Goal: Task Accomplishment & Management: Manage account settings

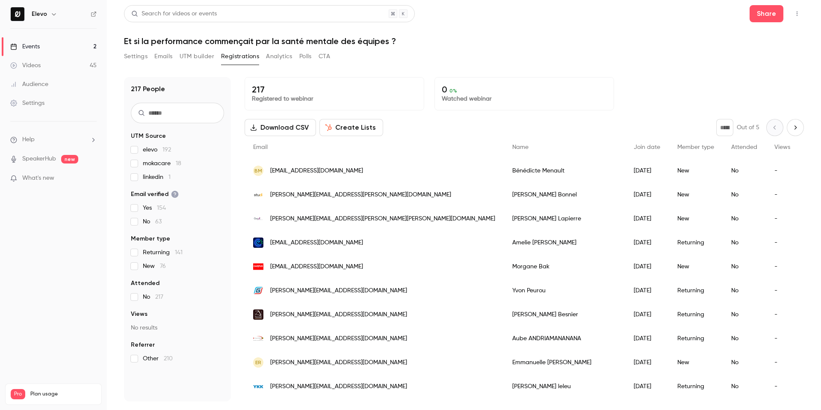
click at [50, 43] on link "Events 2" at bounding box center [53, 46] width 107 height 19
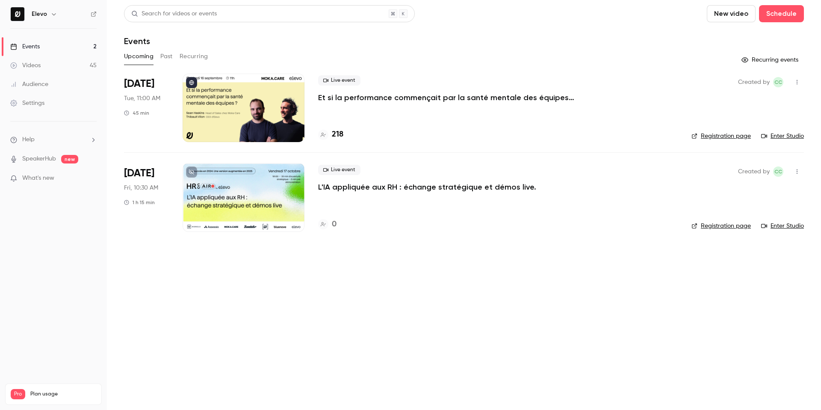
click at [347, 100] on p "Et si la performance commençait par la santé mentale des équipes ?" at bounding box center [446, 97] width 256 height 10
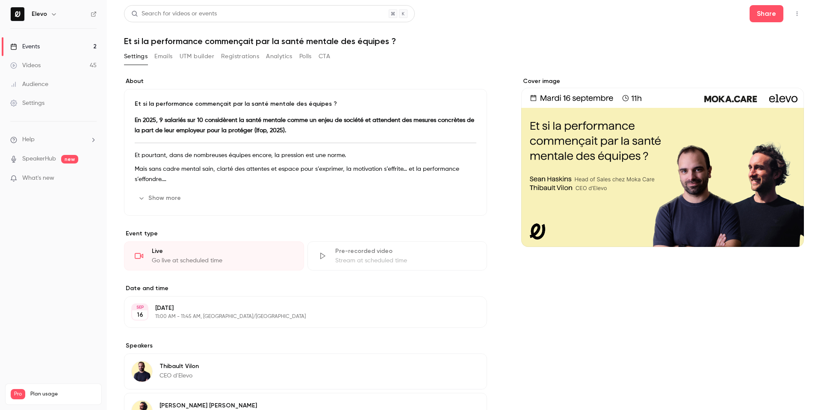
click at [228, 56] on button "Registrations" at bounding box center [240, 57] width 38 height 14
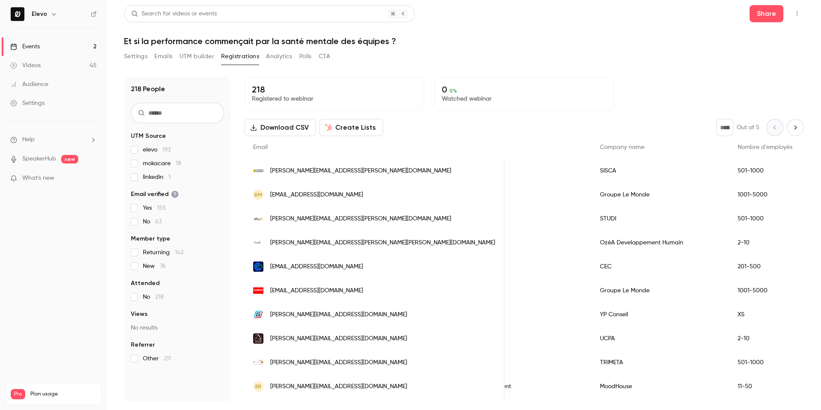
scroll to position [0, 0]
click at [798, 128] on icon "Next page" at bounding box center [794, 127] width 9 height 7
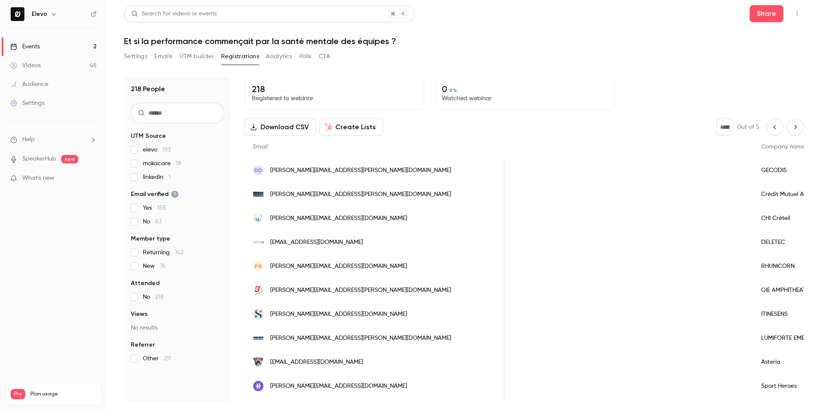
click at [792, 124] on icon "Next page" at bounding box center [794, 127] width 9 height 7
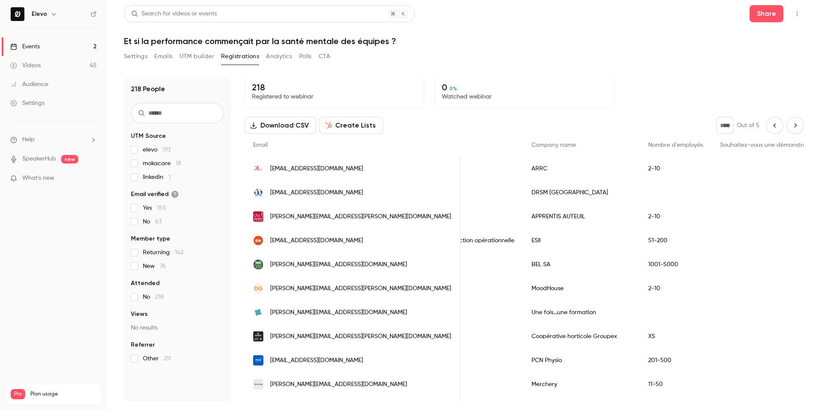
scroll to position [0, 0]
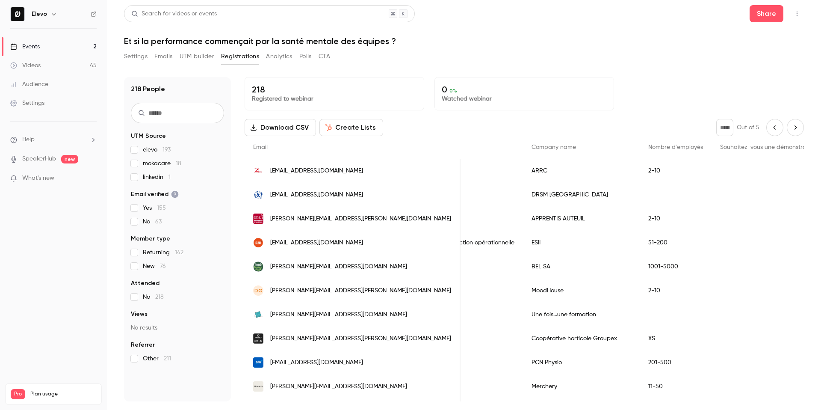
click at [799, 125] on icon "Next page" at bounding box center [794, 127] width 9 height 7
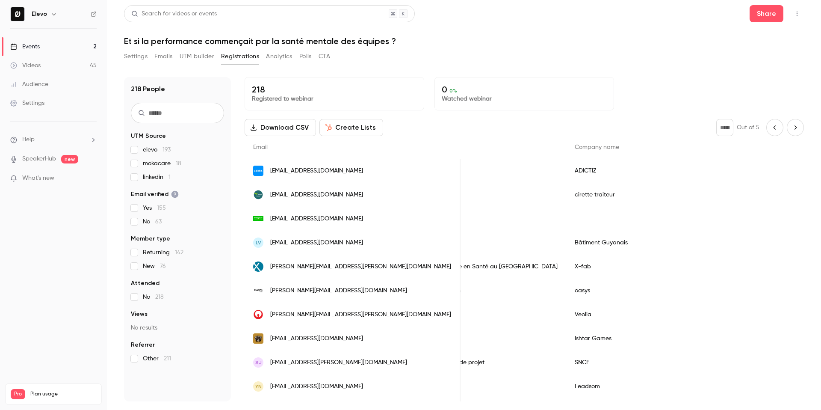
click at [797, 126] on icon "Next page" at bounding box center [794, 127] width 9 height 7
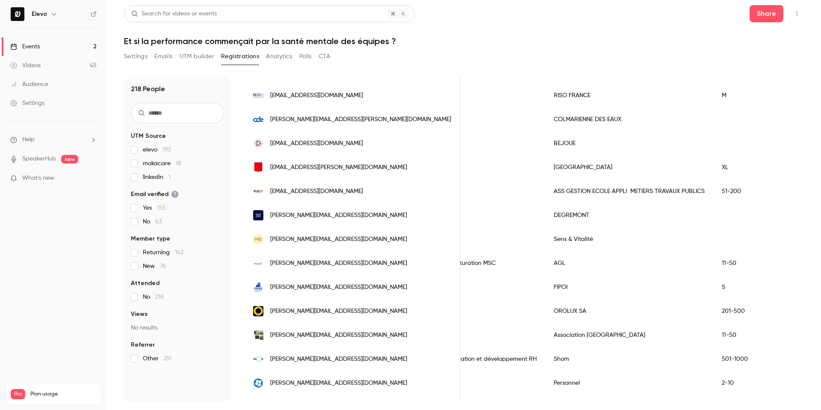
scroll to position [189, 0]
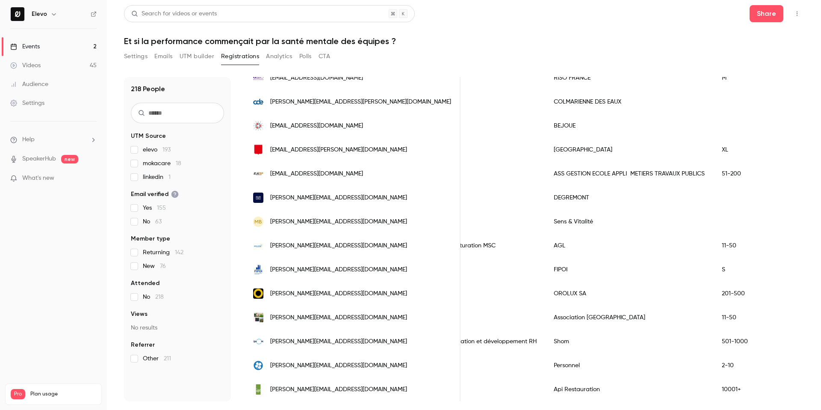
click at [166, 161] on span "mokacare 18" at bounding box center [162, 163] width 38 height 9
type input "*"
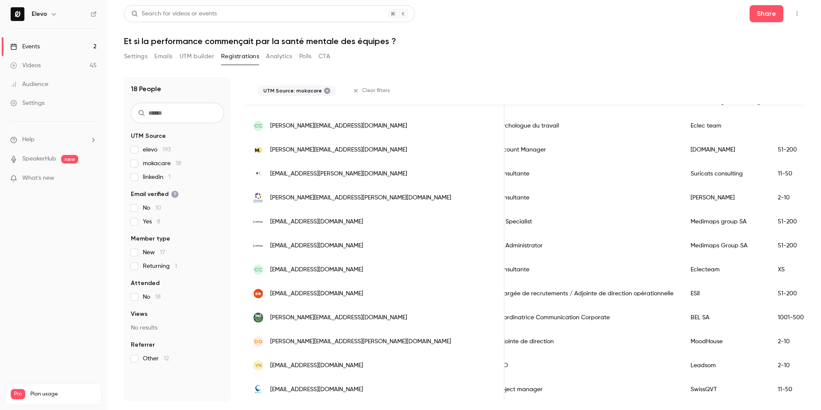
scroll to position [0, 407]
click at [164, 117] on input "text" at bounding box center [177, 113] width 93 height 21
paste input "*******"
type input "*******"
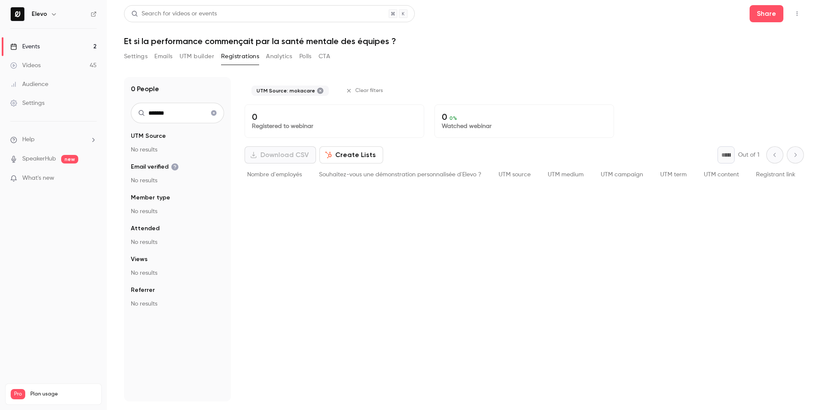
scroll to position [0, 0]
click at [162, 111] on input "*******" at bounding box center [177, 113] width 93 height 21
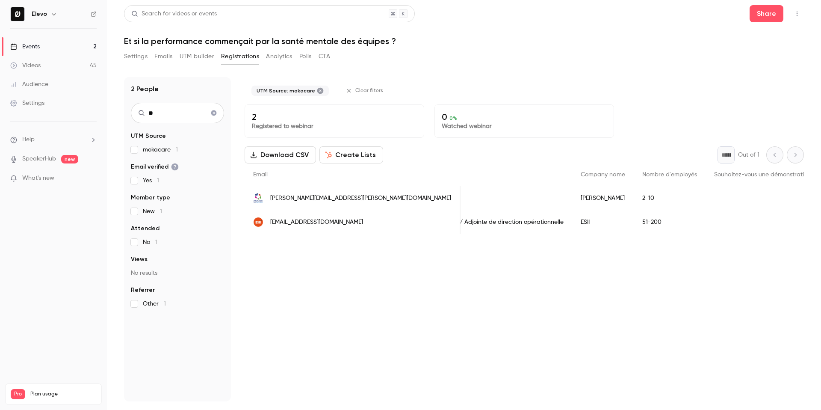
type input "*"
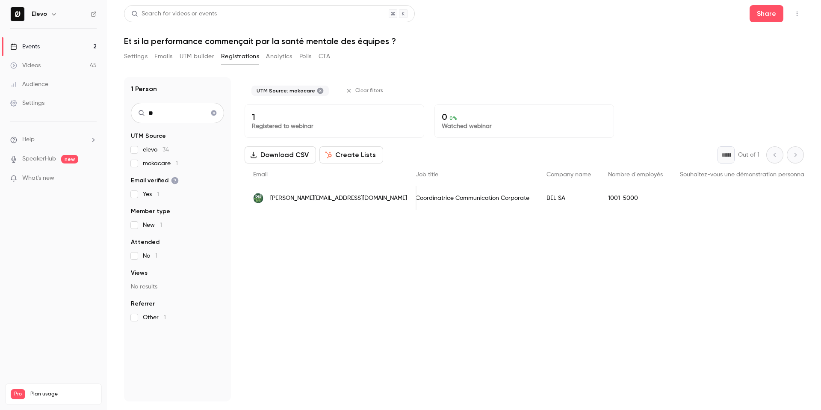
type input "*"
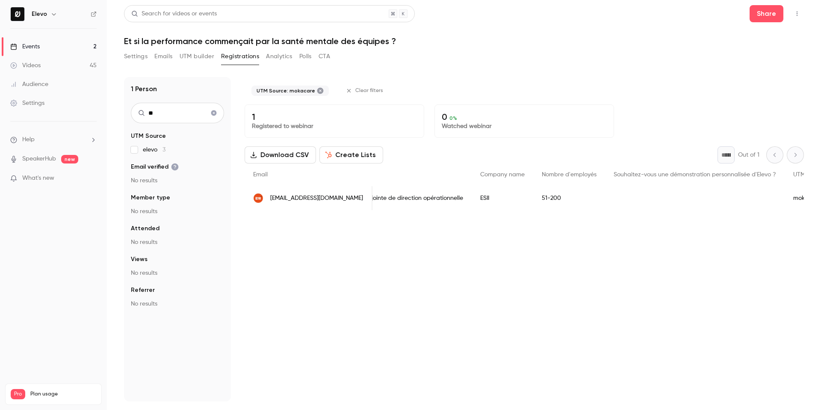
type input "*"
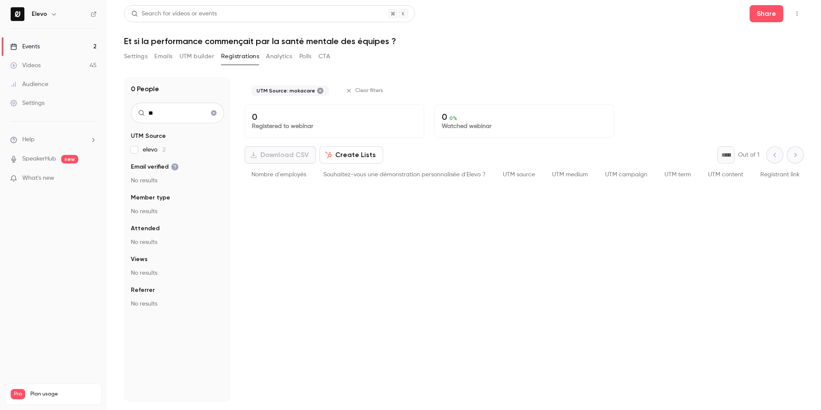
type input "*"
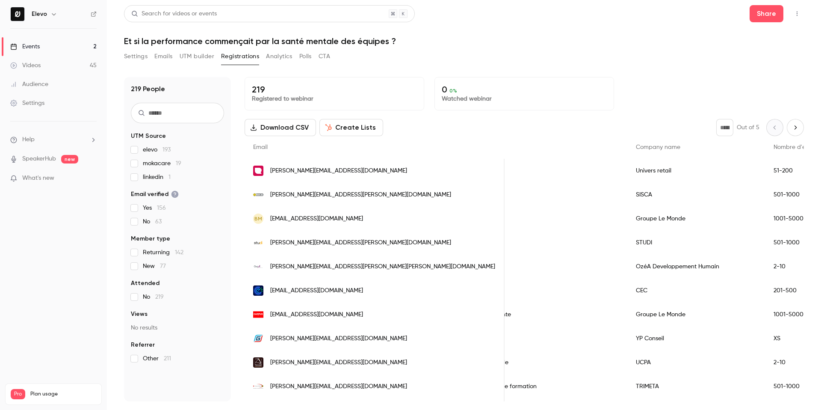
click at [158, 118] on input "text" at bounding box center [177, 113] width 93 height 21
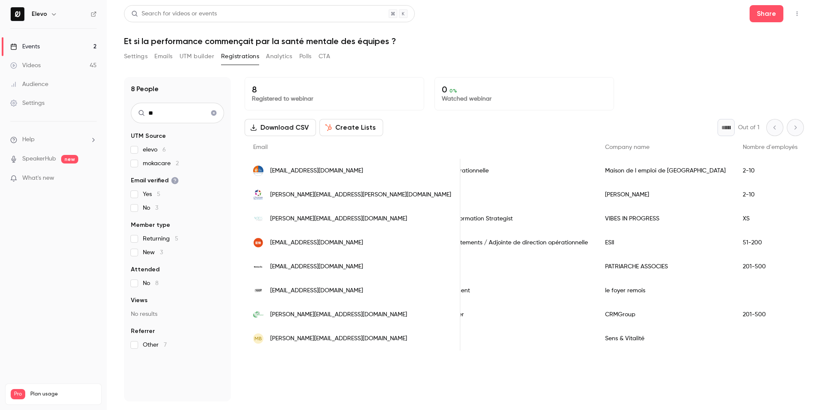
type input "*"
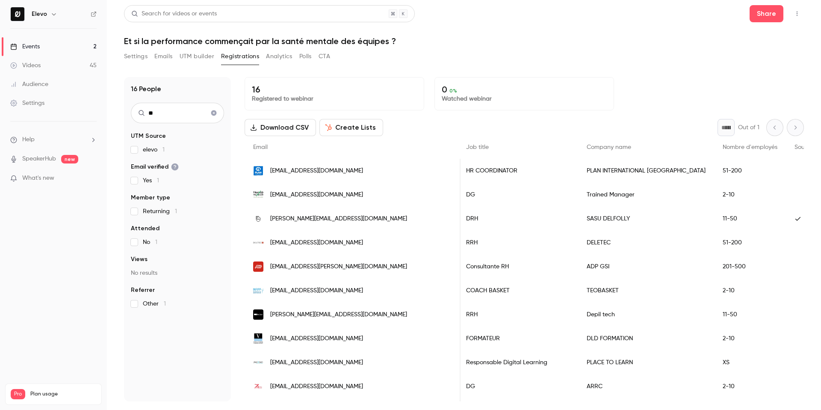
type input "*"
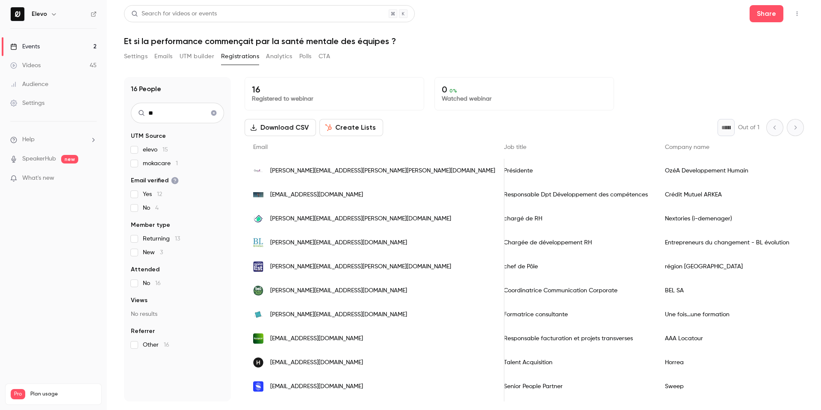
type input "*"
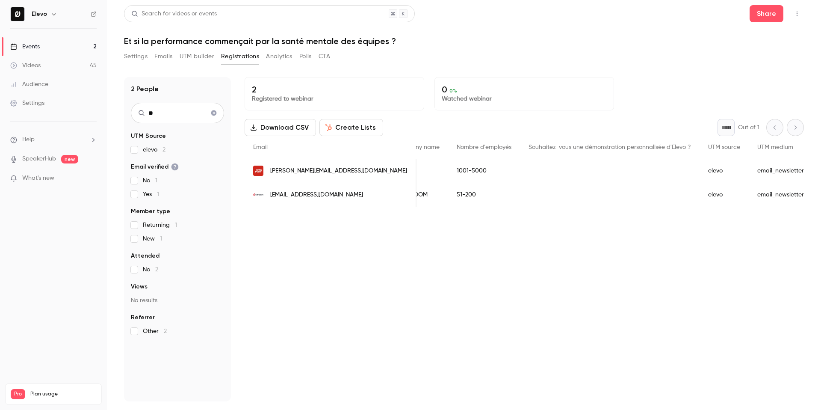
click at [150, 113] on input "**" at bounding box center [177, 113] width 93 height 21
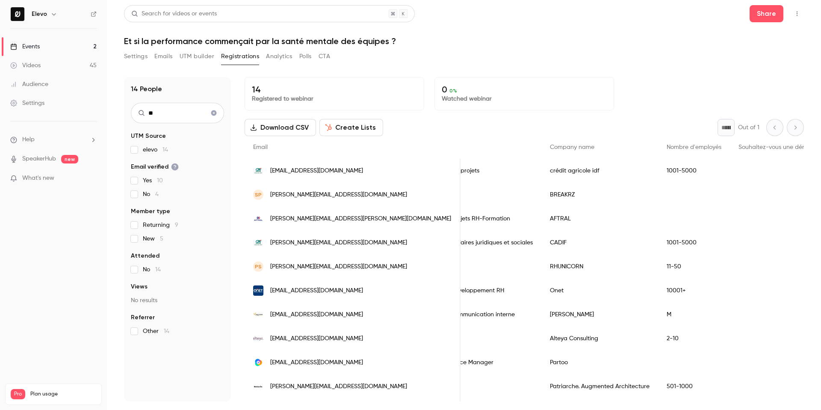
type input "*"
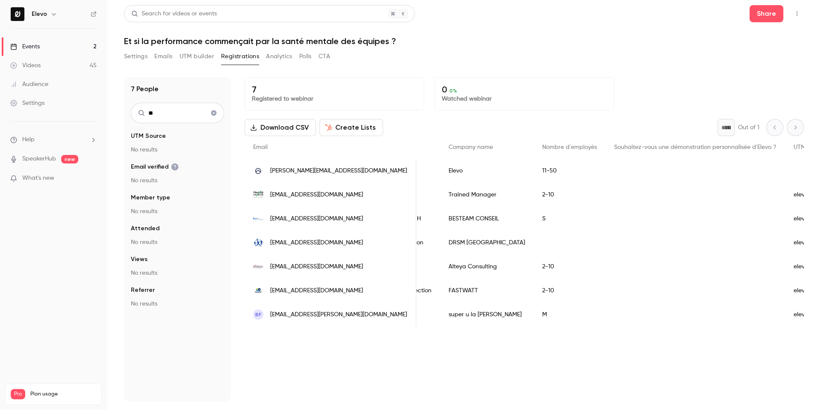
type input "*"
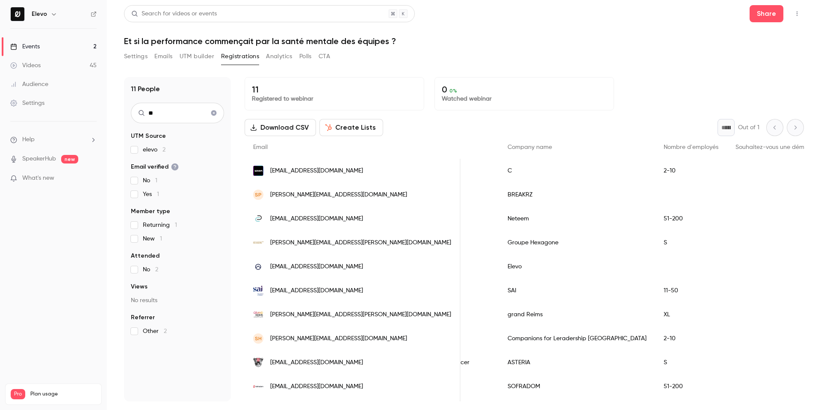
type input "*"
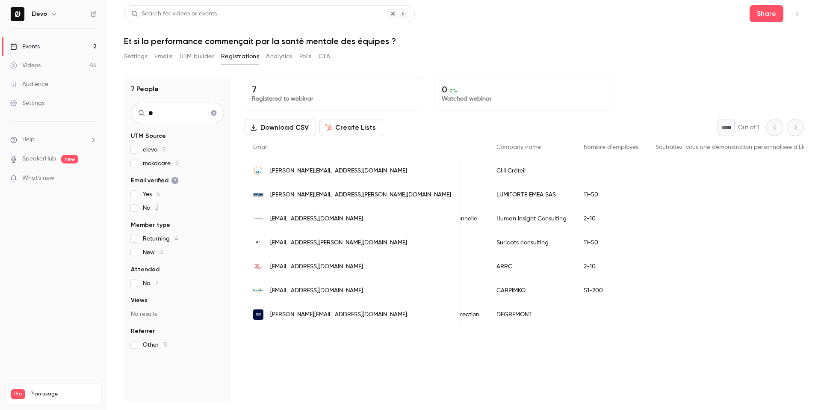
type input "*"
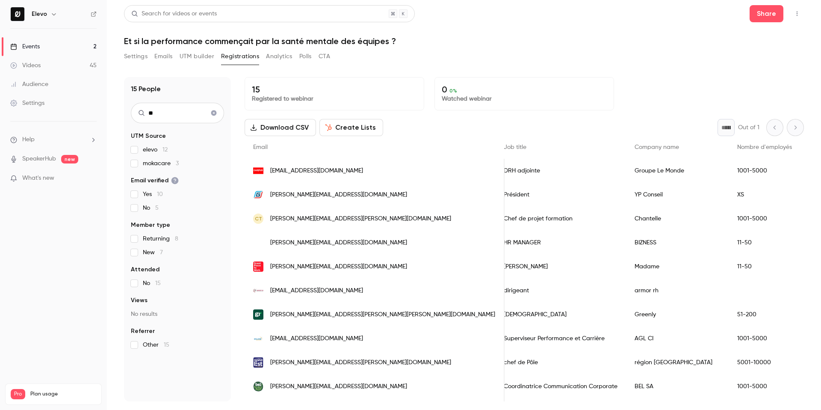
type input "*"
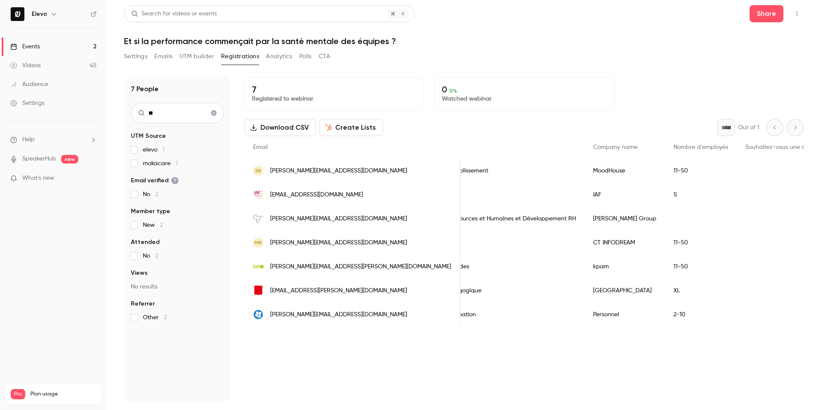
type input "*"
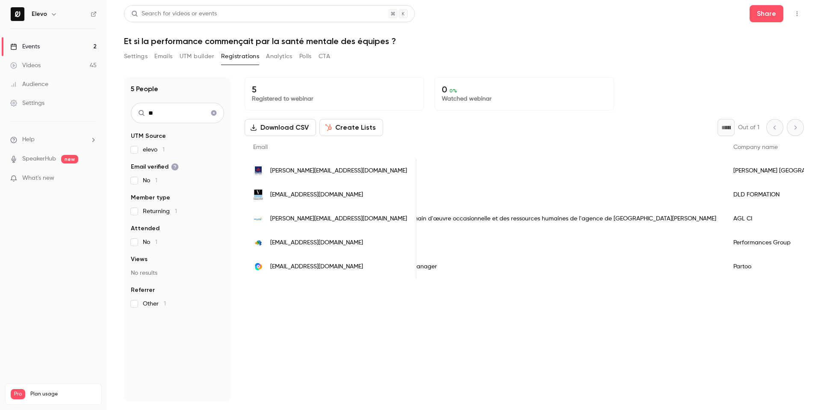
type input "*"
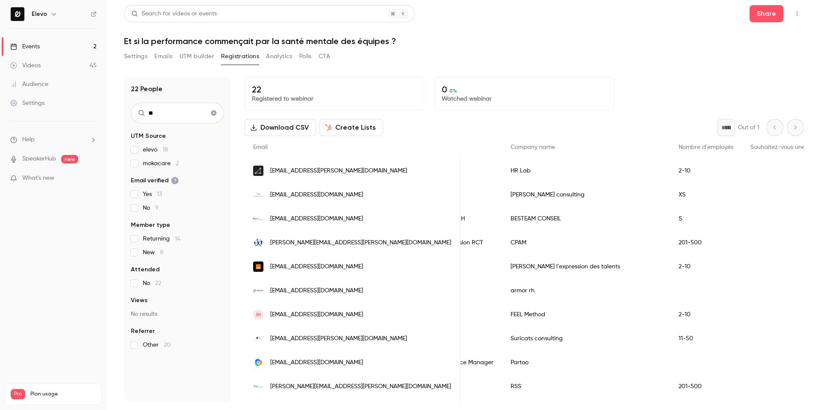
type input "*"
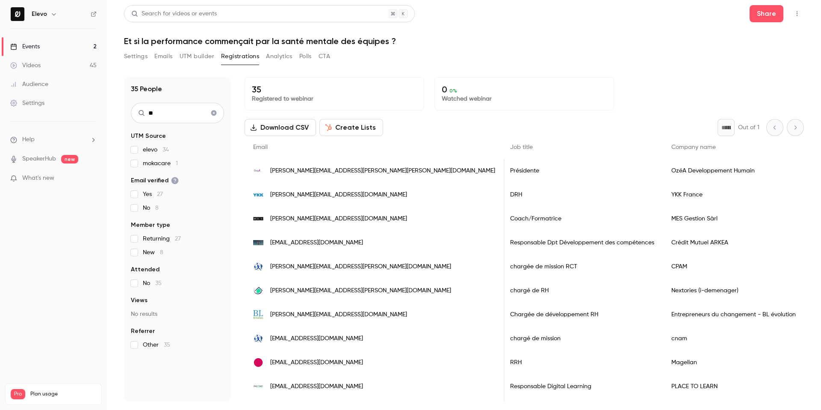
type input "*"
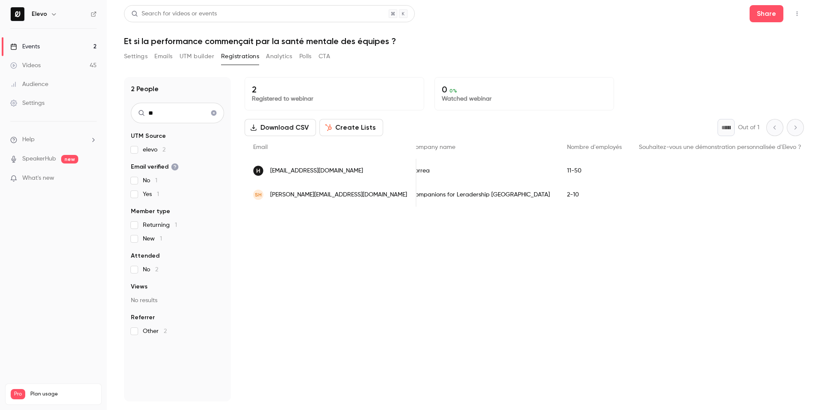
type input "*"
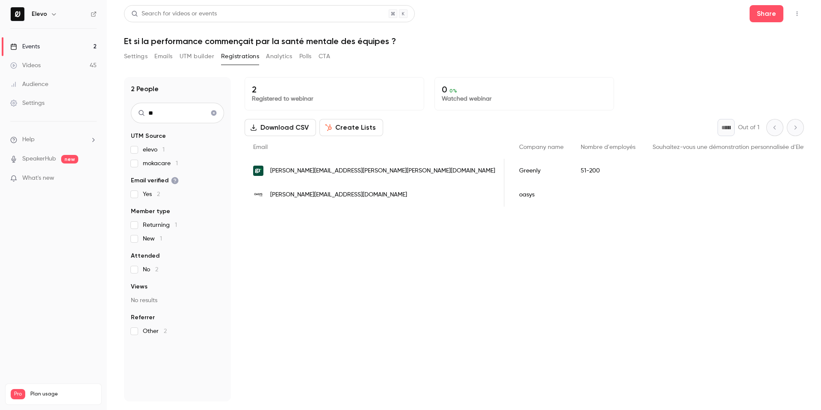
type input "*"
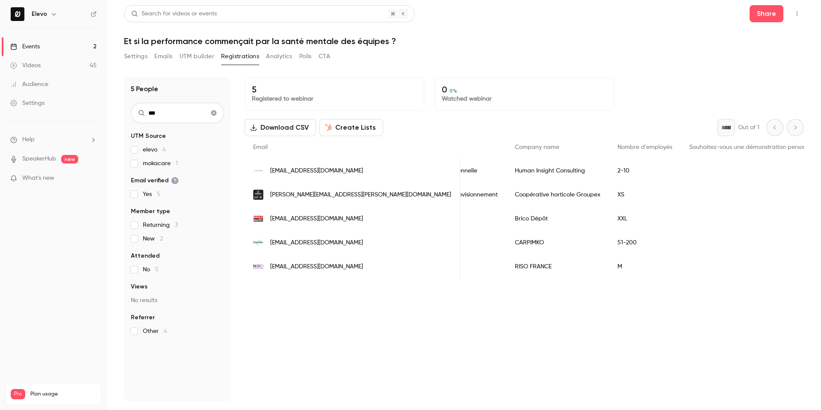
click at [153, 112] on input "***" at bounding box center [177, 113] width 93 height 21
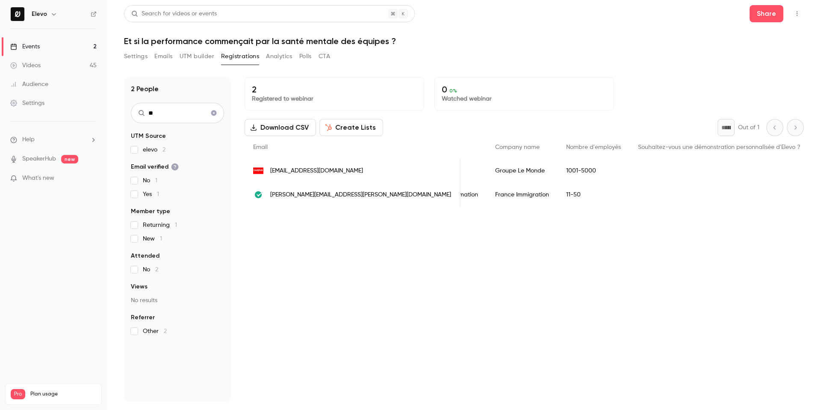
type input "*"
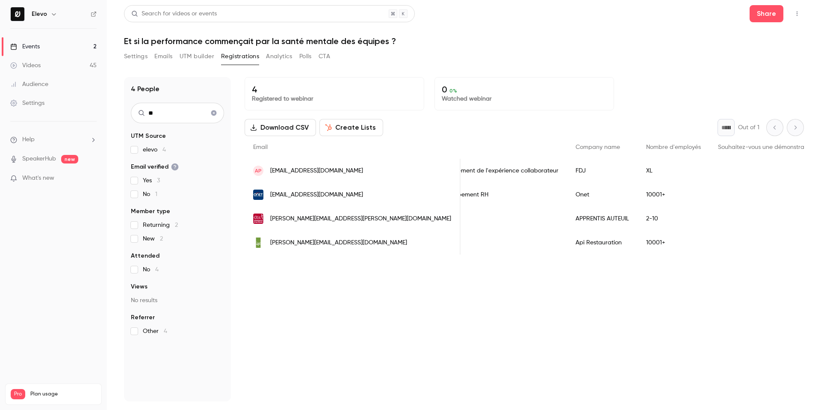
type input "*"
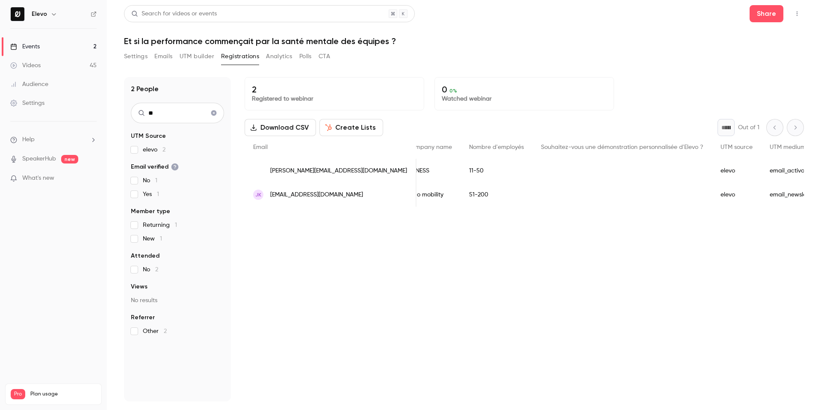
type input "*"
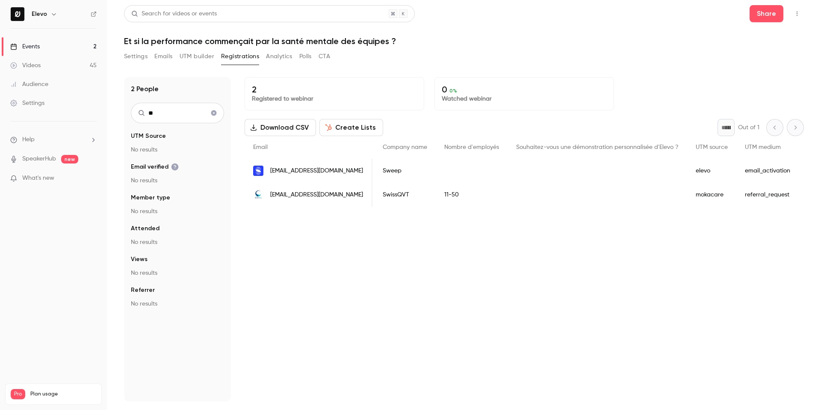
type input "*"
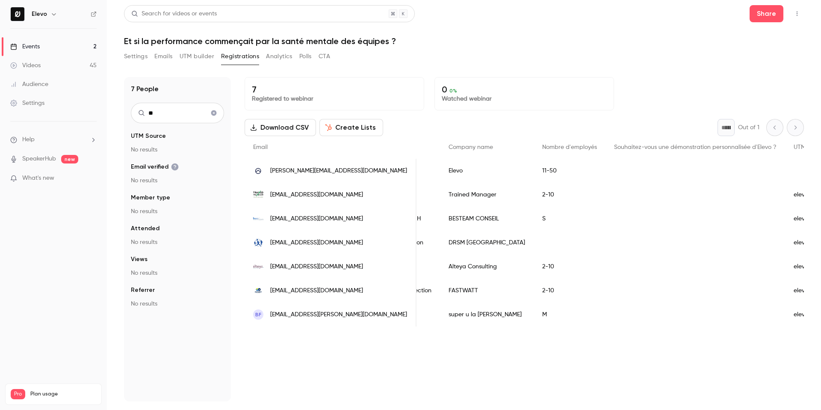
type input "*"
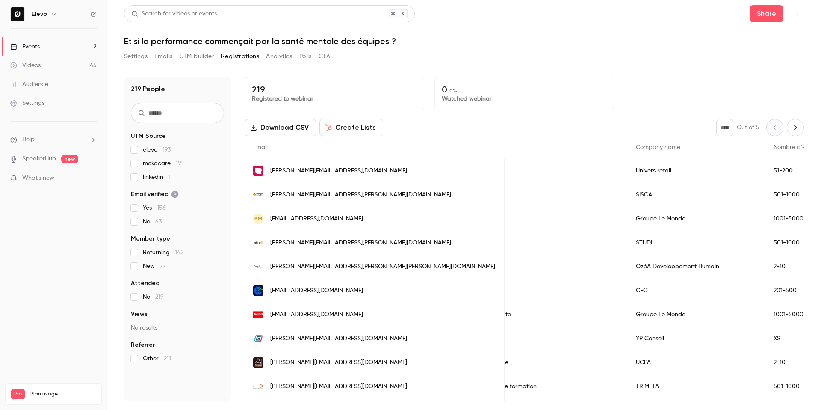
scroll to position [0, 399]
click at [47, 51] on link "Events 2" at bounding box center [53, 46] width 107 height 19
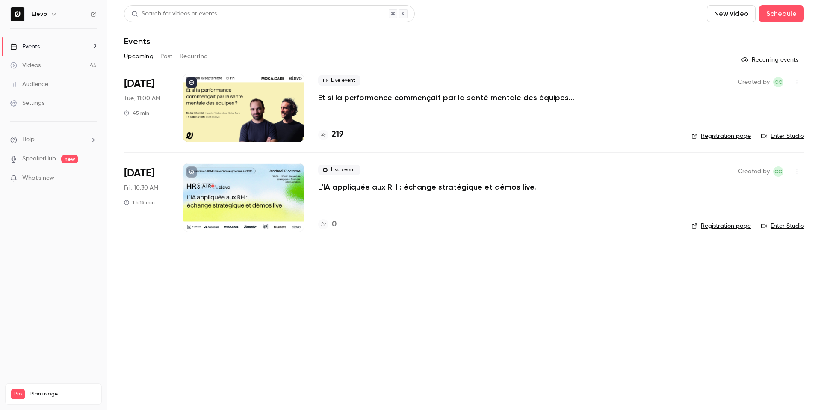
click at [345, 186] on p "L'IA appliquée aux RH : échange stratégique et démos live." at bounding box center [427, 187] width 218 height 10
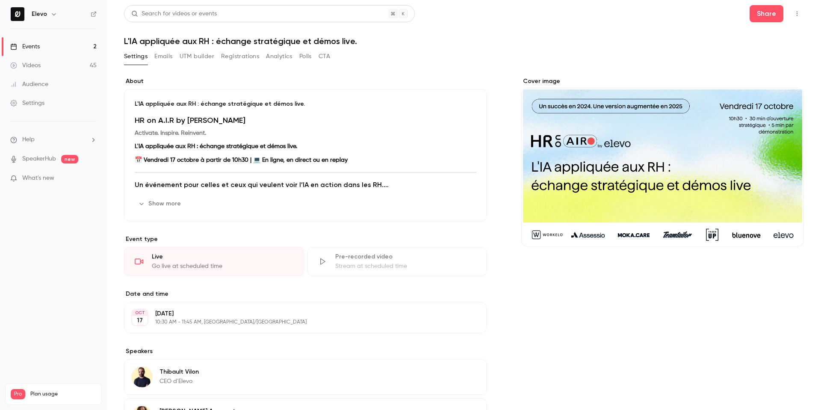
click at [167, 201] on button "Show more" at bounding box center [160, 204] width 51 height 14
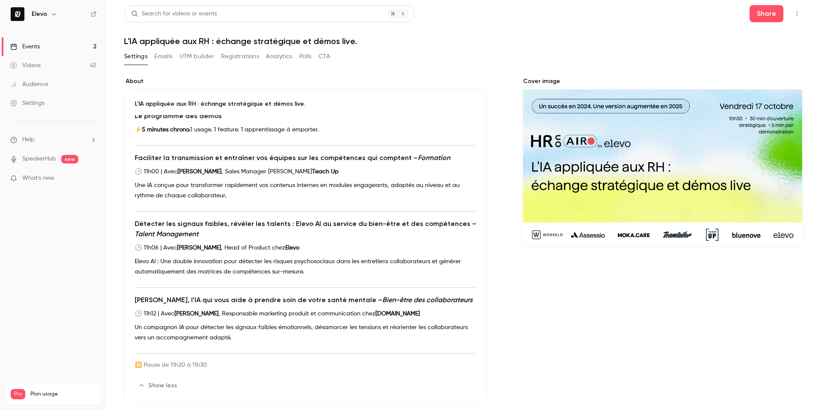
scroll to position [291, 0]
drag, startPoint x: 135, startPoint y: 173, endPoint x: 158, endPoint y: 174, distance: 23.5
click at [158, 174] on p "🕒 11h00 | Avec [PERSON_NAME] , Sales Manager chez Teach Up" at bounding box center [306, 173] width 342 height 10
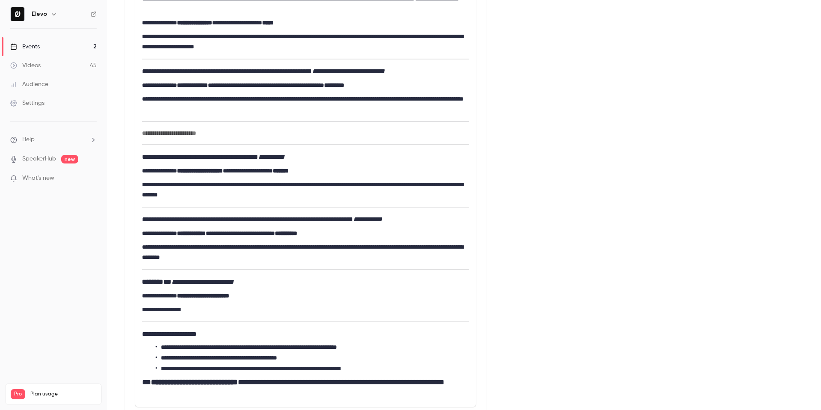
scroll to position [557, 0]
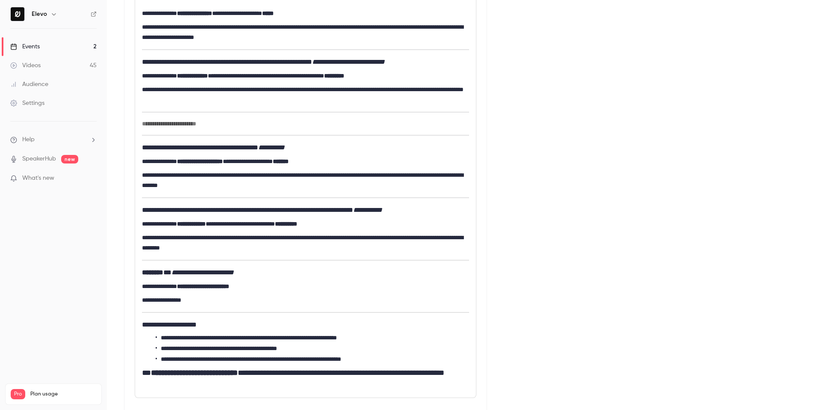
click at [189, 210] on h4 "**********" at bounding box center [305, 210] width 327 height 10
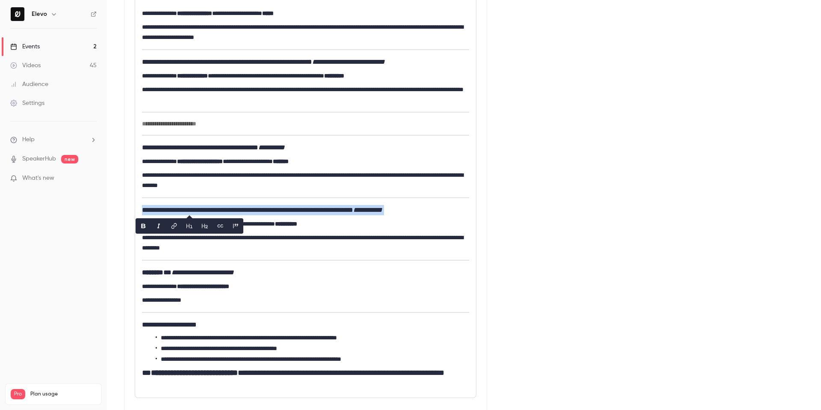
click at [189, 210] on h4 "**********" at bounding box center [305, 210] width 327 height 10
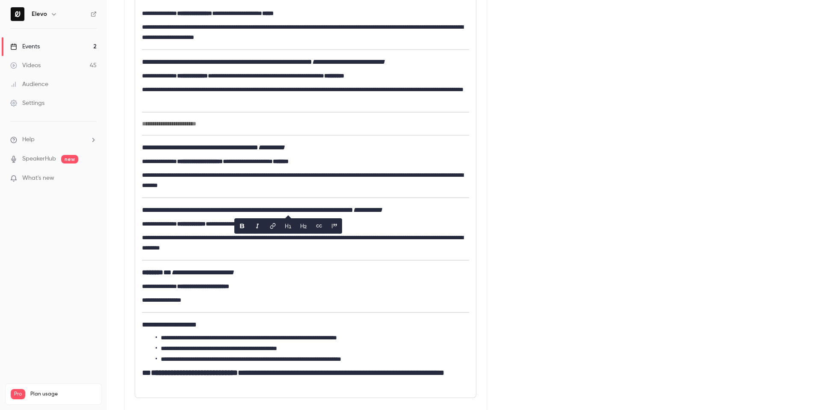
click at [230, 211] on h4 "**********" at bounding box center [305, 210] width 327 height 10
